Goal: Check status: Check status

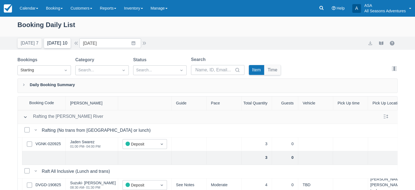
click at [53, 42] on button "Tomorrow 10" at bounding box center [57, 43] width 27 height 10
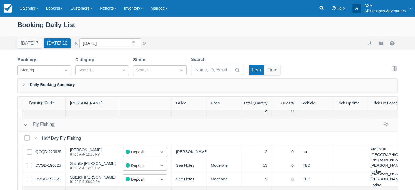
scroll to position [185, 0]
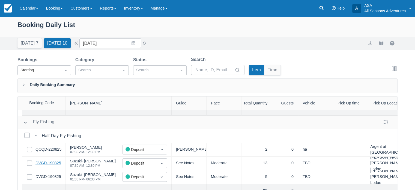
click at [48, 163] on link "DVGD-190825" at bounding box center [48, 163] width 26 height 6
click at [145, 43] on button "button" at bounding box center [144, 43] width 7 height 7
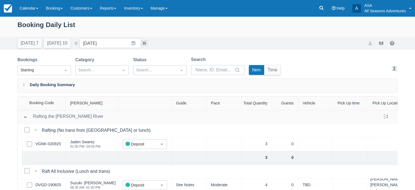
click at [146, 44] on button "button" at bounding box center [144, 43] width 7 height 7
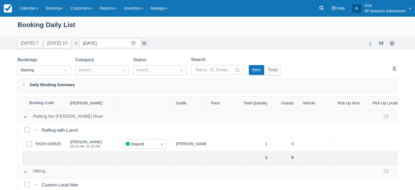
click at [146, 42] on button "button" at bounding box center [144, 43] width 7 height 7
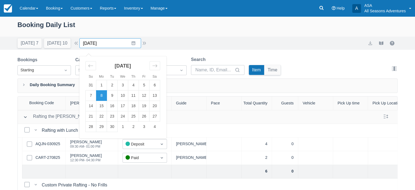
click at [120, 44] on input "09/08/25" at bounding box center [110, 43] width 62 height 10
click at [191, 35] on div "Booking Daily List" at bounding box center [207, 28] width 380 height 16
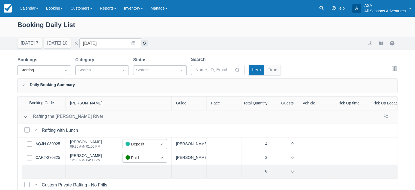
click at [146, 43] on button "button" at bounding box center [144, 43] width 7 height 7
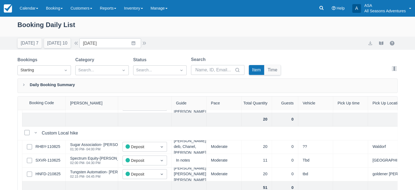
scroll to position [62, 0]
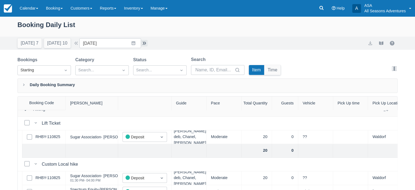
click at [148, 43] on button "button" at bounding box center [144, 43] width 7 height 7
type input "09/10/25"
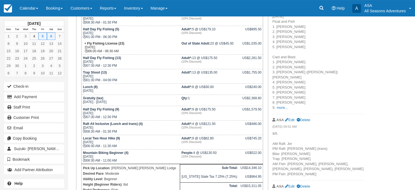
scroll to position [187, 0]
